Goal: Navigation & Orientation: Find specific page/section

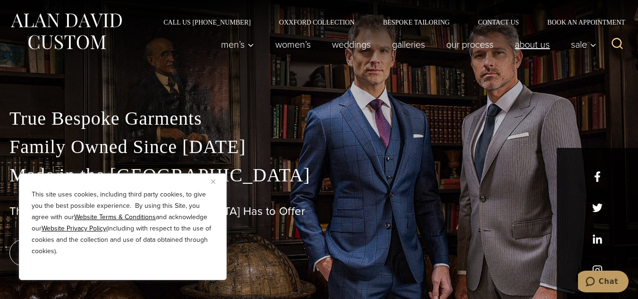
click at [531, 44] on link "About Us" at bounding box center [532, 44] width 56 height 19
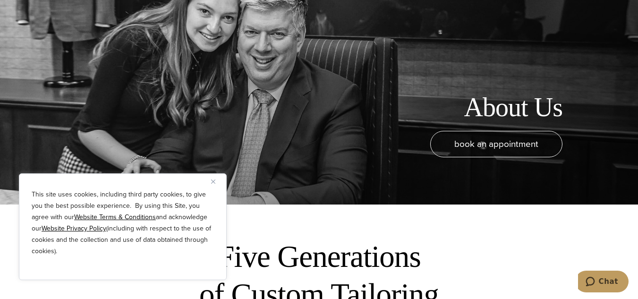
click at [214, 179] on button "Close" at bounding box center [216, 181] width 11 height 11
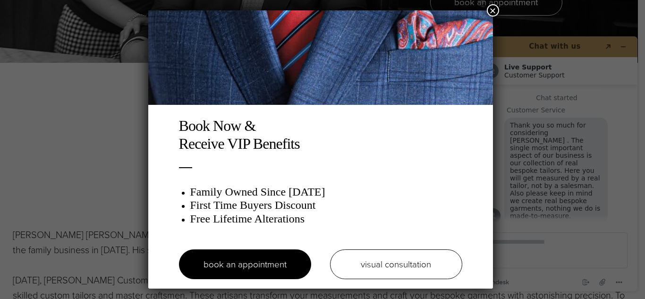
click at [496, 11] on button "×" at bounding box center [493, 10] width 12 height 12
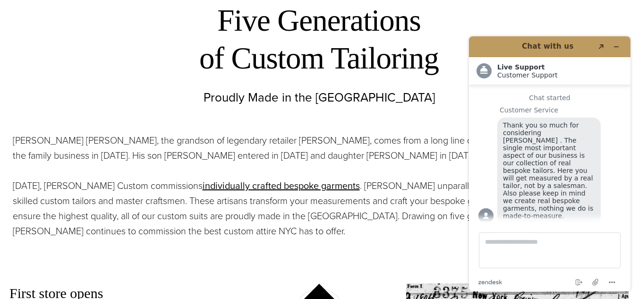
scroll to position [12, 0]
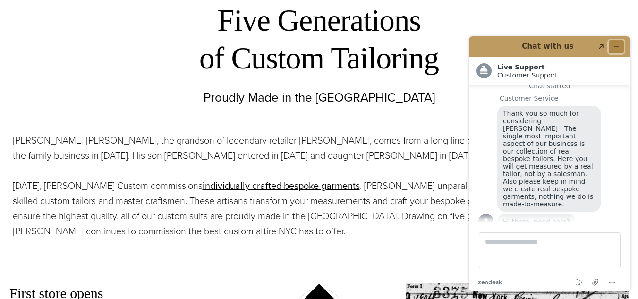
click at [621, 47] on button "Minimize widget" at bounding box center [616, 46] width 15 height 13
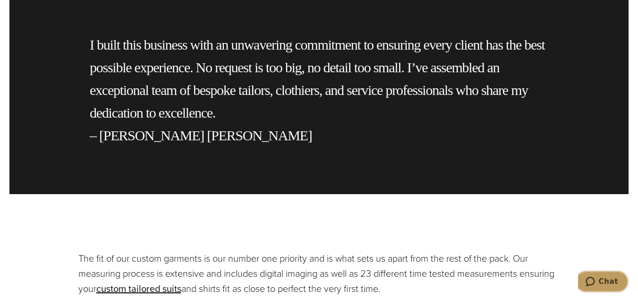
scroll to position [1937, 0]
